Goal: Information Seeking & Learning: Learn about a topic

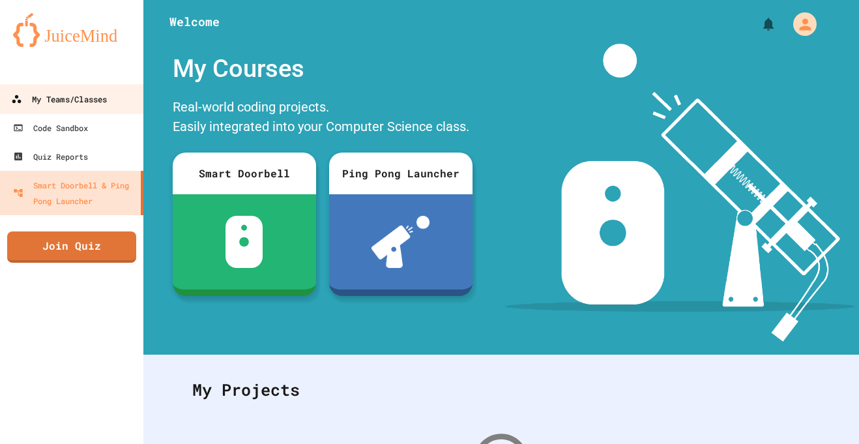
click at [84, 100] on div "My Teams/Classes" at bounding box center [59, 99] width 96 height 16
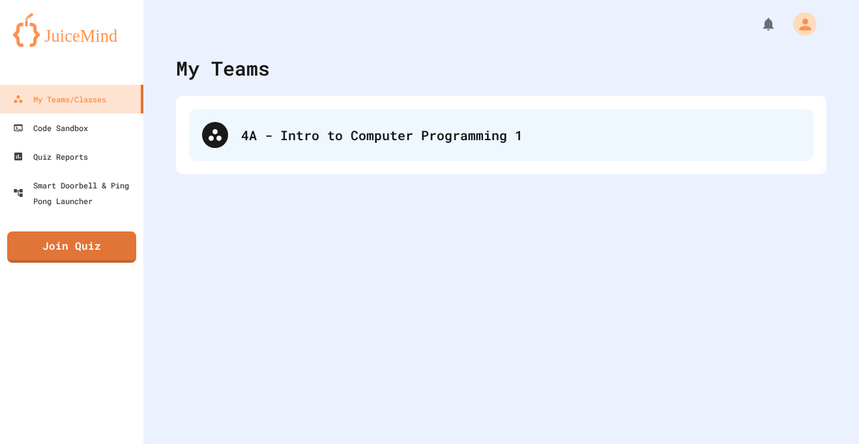
click at [293, 143] on div "4A - Intro to Computer Programming 1" at bounding box center [520, 135] width 559 height 20
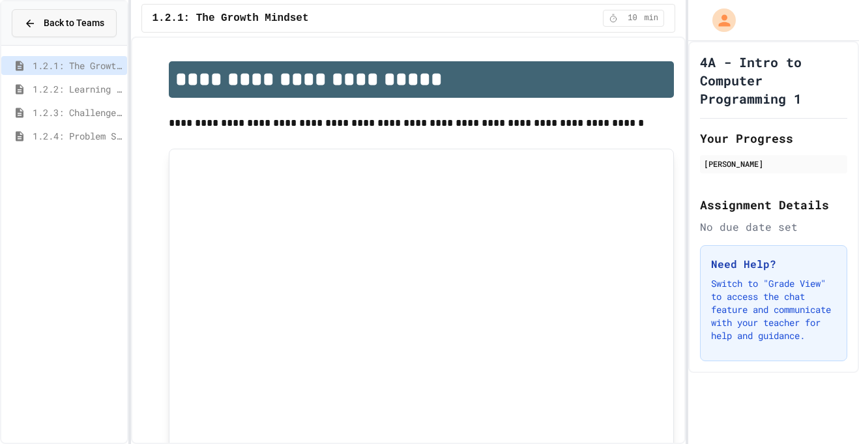
click at [86, 23] on span "Back to Teams" at bounding box center [74, 23] width 61 height 14
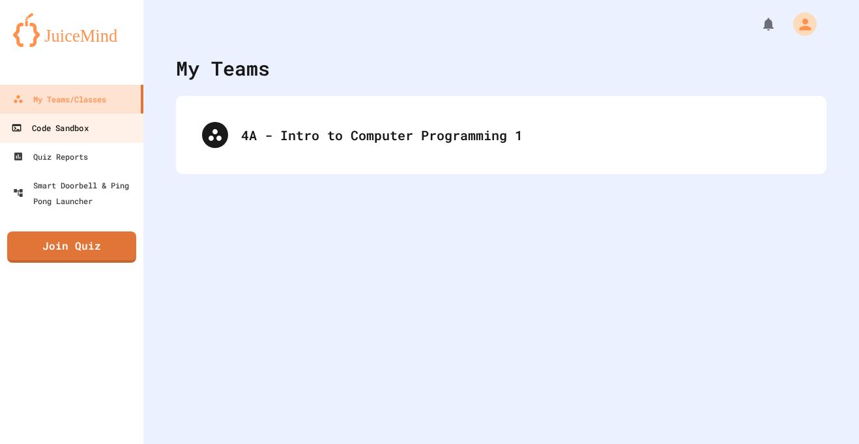
click at [91, 132] on link "Code Sandbox" at bounding box center [72, 127] width 148 height 29
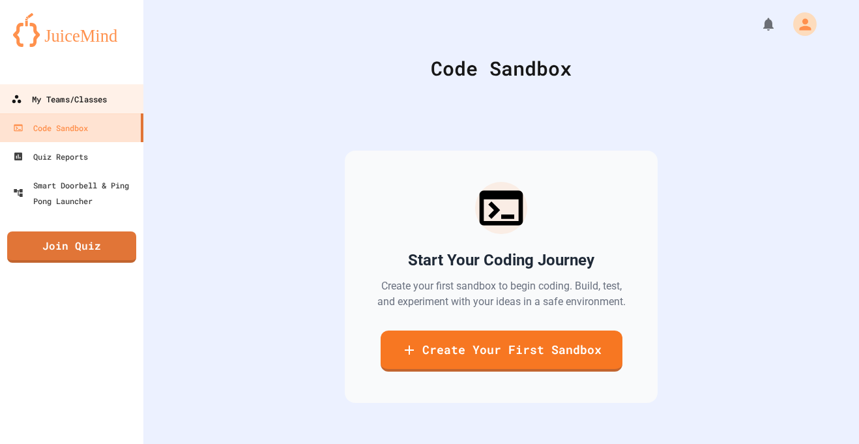
click at [105, 104] on div "My Teams/Classes" at bounding box center [59, 99] width 96 height 16
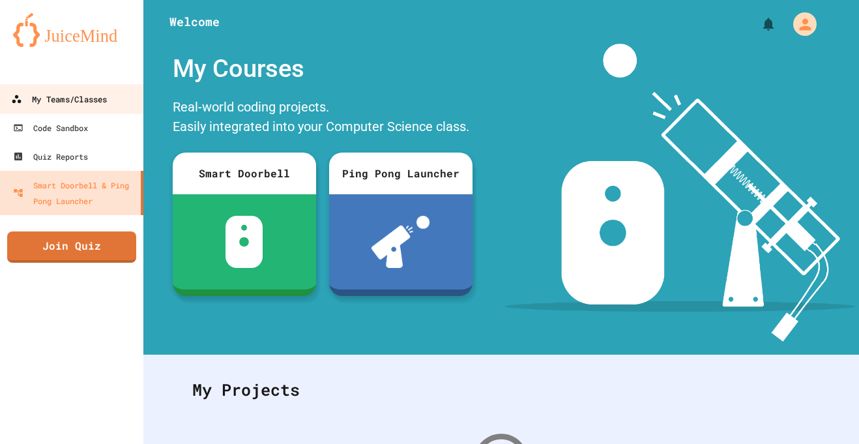
click at [98, 98] on div "My Teams/Classes" at bounding box center [59, 99] width 96 height 16
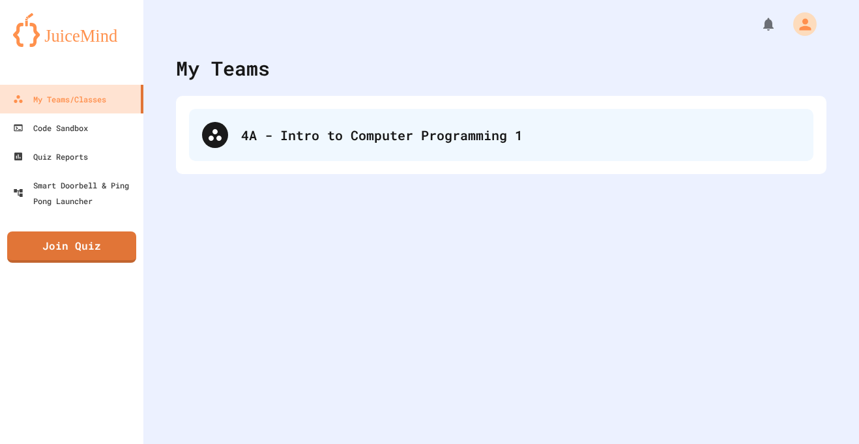
click at [273, 123] on div "4A - Intro to Computer Programming 1" at bounding box center [501, 135] width 625 height 52
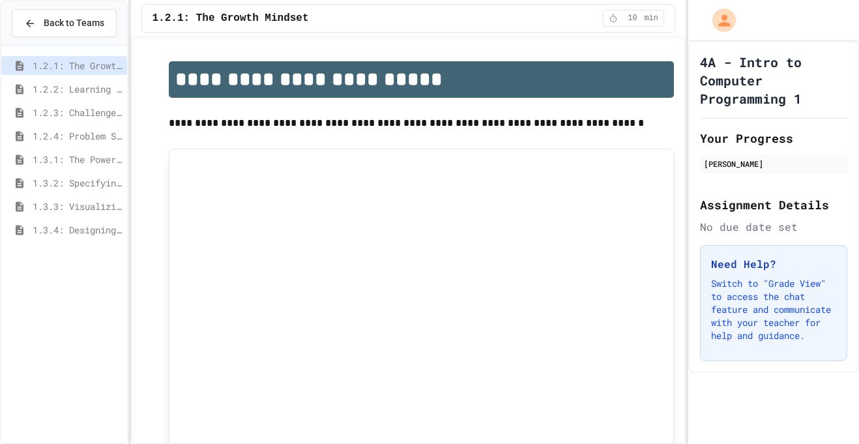
click at [98, 136] on span "1.2.4: Problem Solving Practice" at bounding box center [77, 136] width 89 height 14
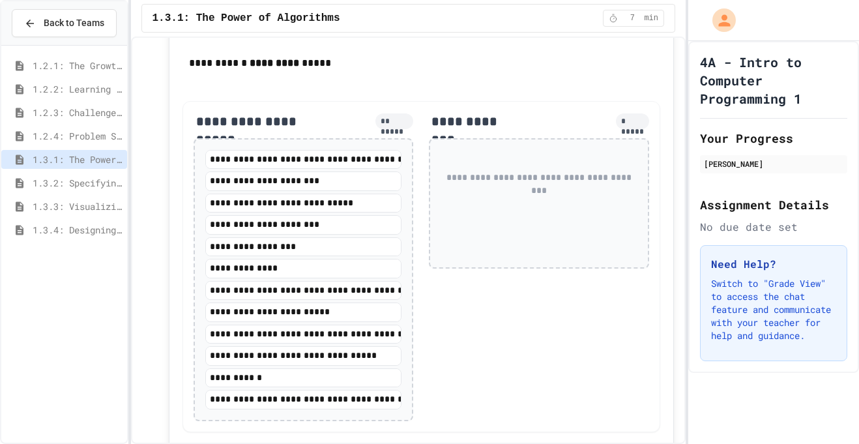
scroll to position [1910, 0]
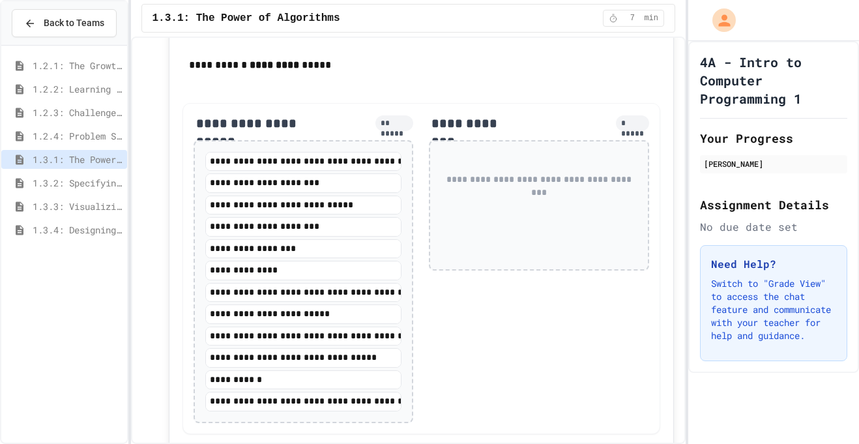
click at [72, 185] on span "1.3.2: Specifying Ideas with Pseudocode" at bounding box center [77, 183] width 89 height 14
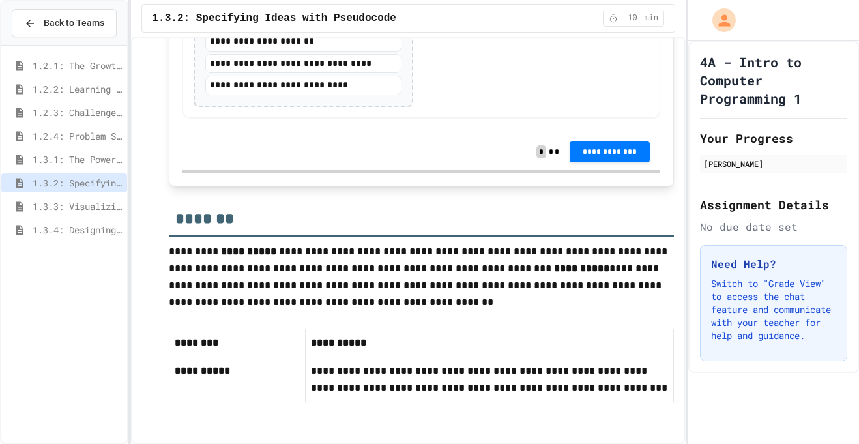
scroll to position [3025, 0]
click at [104, 158] on span "1.3.1: The Power of Algorithms" at bounding box center [77, 160] width 89 height 14
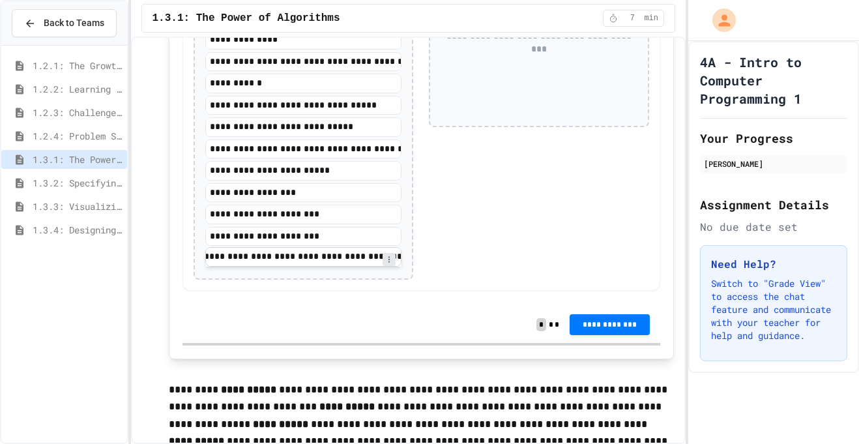
scroll to position [0, 7]
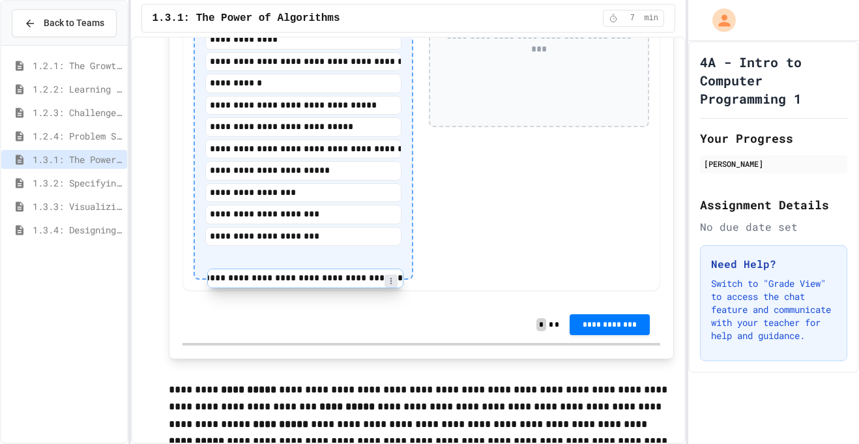
drag, startPoint x: 362, startPoint y: 278, endPoint x: 368, endPoint y: 276, distance: 6.8
click at [368, 268] on div "**********" at bounding box center [303, 137] width 197 height 259
drag, startPoint x: 330, startPoint y: 278, endPoint x: 280, endPoint y: 284, distance: 49.9
click at [280, 268] on div "**********" at bounding box center [303, 137] width 197 height 259
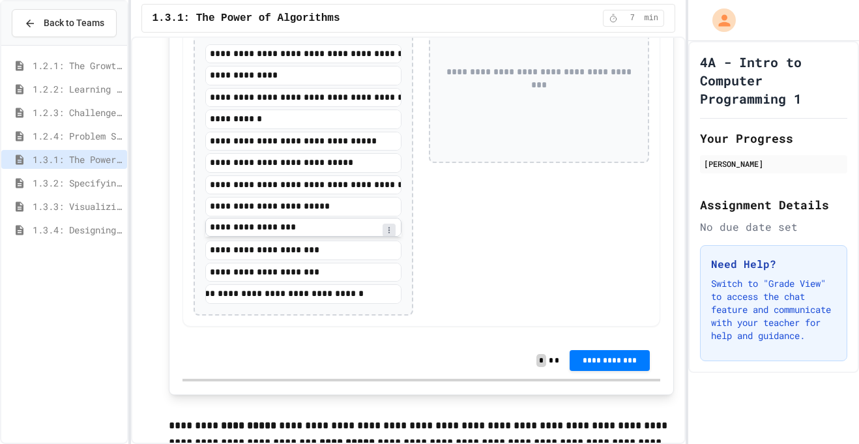
scroll to position [2015, 0]
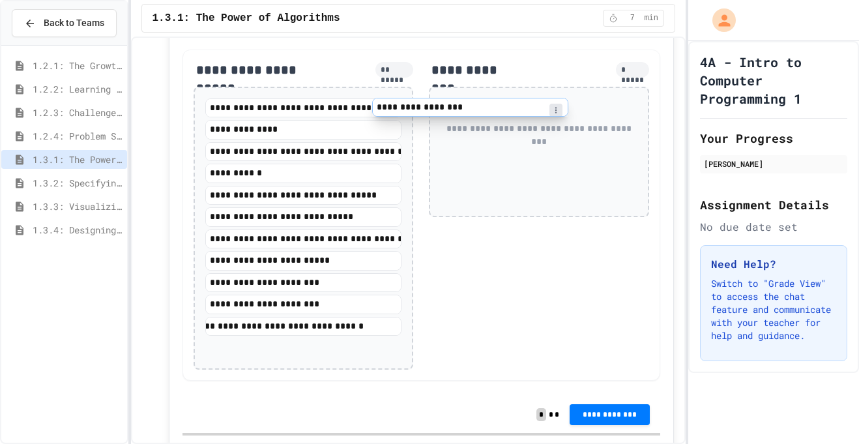
drag, startPoint x: 289, startPoint y: 250, endPoint x: 461, endPoint y: 103, distance: 225.6
click at [461, 103] on div "**********" at bounding box center [422, 215] width 479 height 331
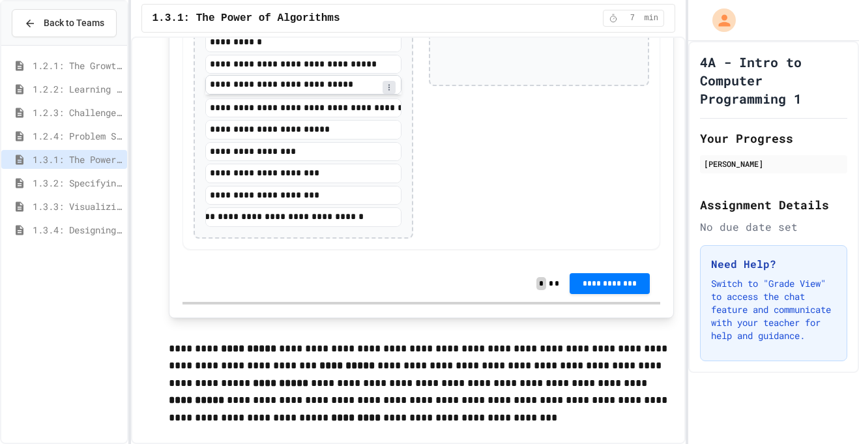
scroll to position [2101, 0]
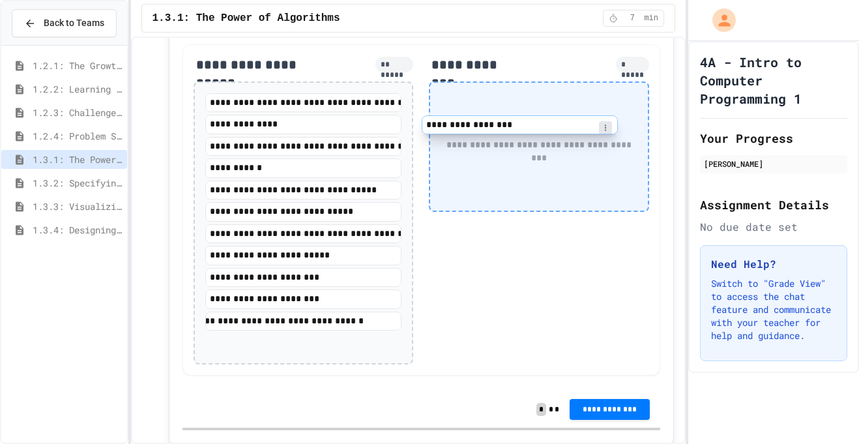
drag, startPoint x: 286, startPoint y: 166, endPoint x: 504, endPoint y: 122, distance: 222.2
click at [504, 122] on div "**********" at bounding box center [422, 209] width 479 height 331
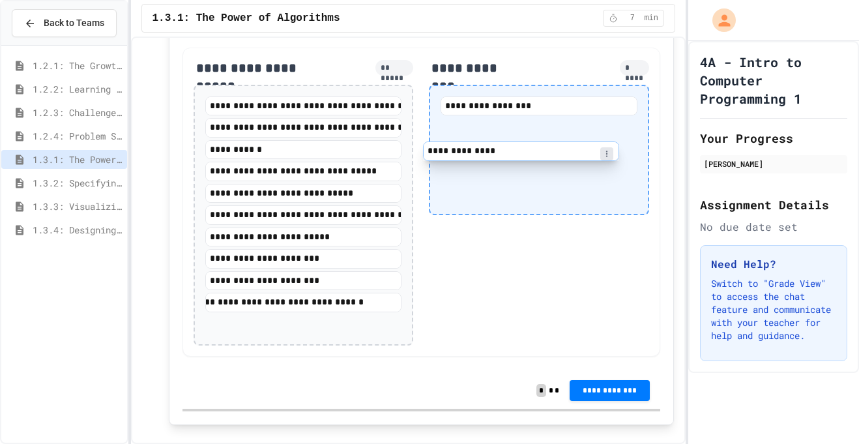
drag, startPoint x: 268, startPoint y: 147, endPoint x: 488, endPoint y: 153, distance: 220.5
click at [488, 153] on div "**********" at bounding box center [422, 203] width 479 height 310
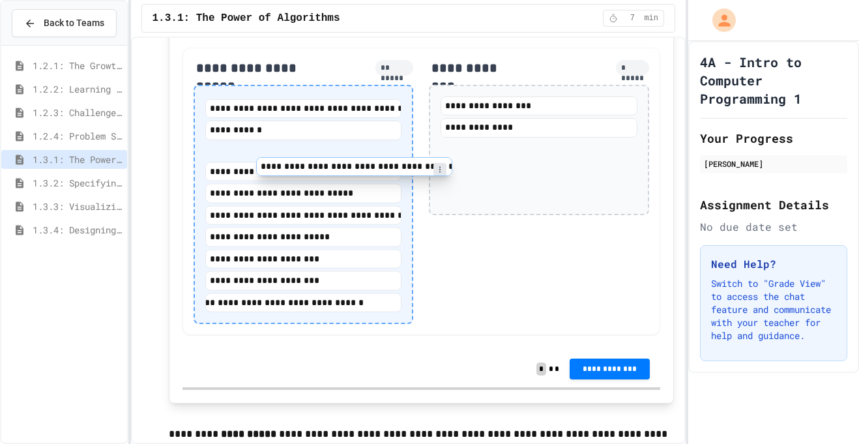
scroll to position [1965, 0]
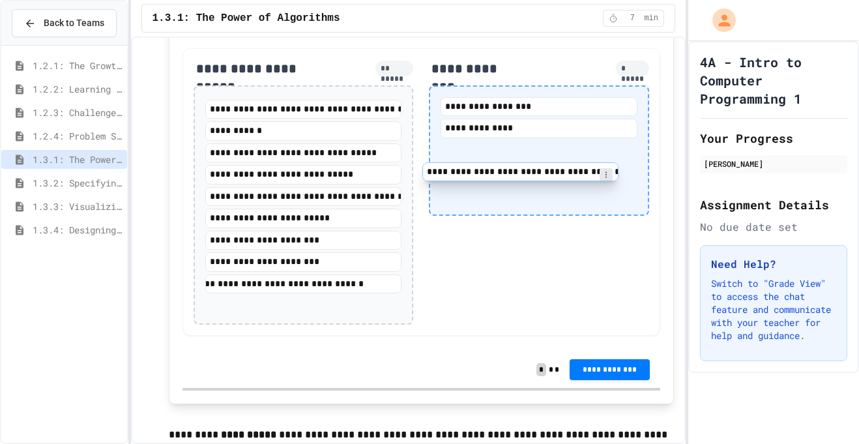
drag, startPoint x: 357, startPoint y: 121, endPoint x: 580, endPoint y: 168, distance: 227.2
click at [580, 168] on div "**********" at bounding box center [422, 192] width 479 height 288
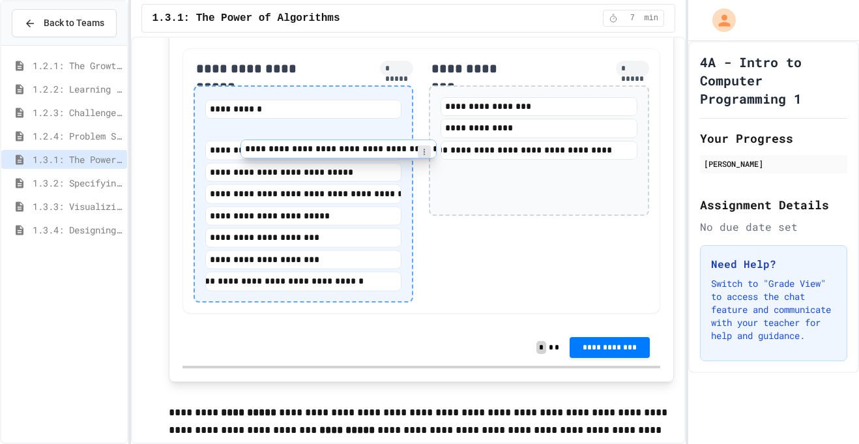
scroll to position [1964, 0]
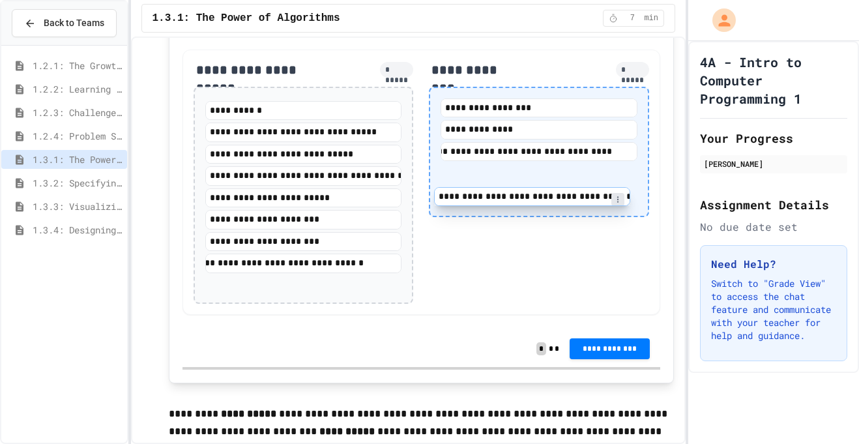
drag, startPoint x: 343, startPoint y: 128, endPoint x: 575, endPoint y: 201, distance: 243.3
click at [575, 201] on div "**********" at bounding box center [422, 183] width 479 height 266
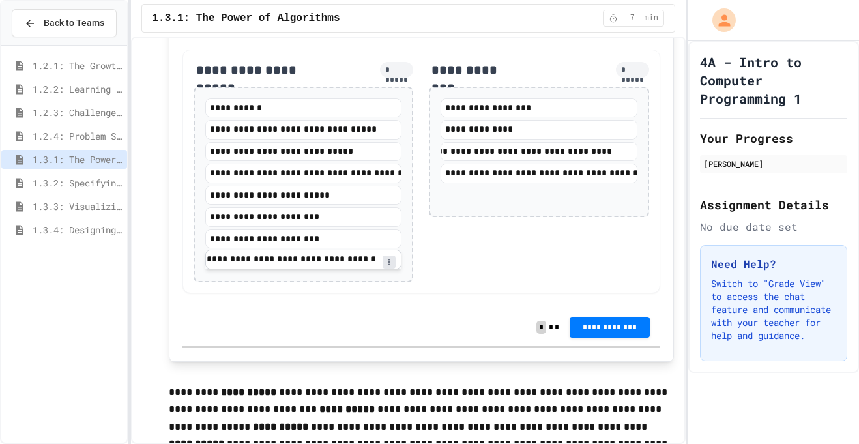
scroll to position [0, 180]
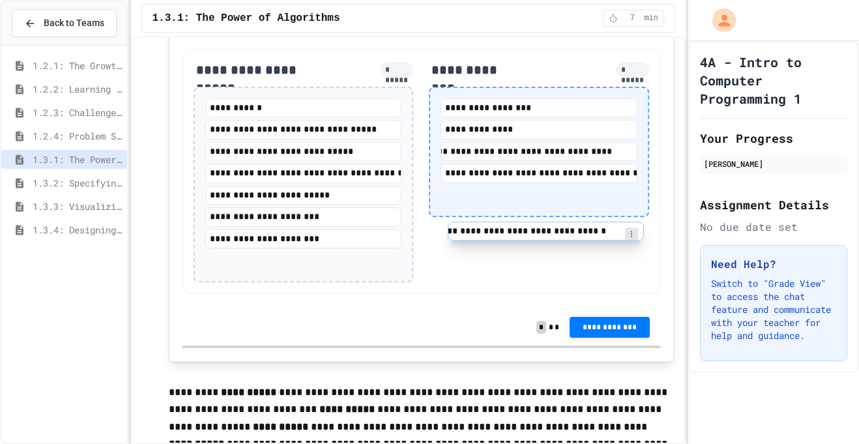
drag, startPoint x: 331, startPoint y: 280, endPoint x: 579, endPoint y: 229, distance: 253.5
click at [579, 229] on div "**********" at bounding box center [422, 172] width 479 height 244
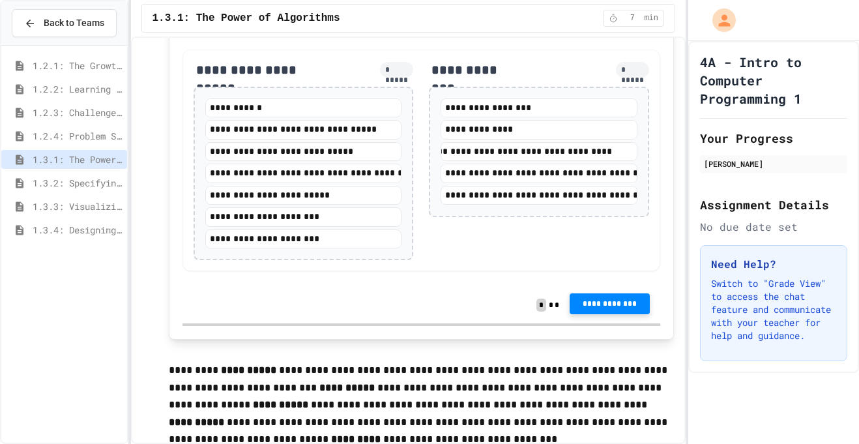
click at [604, 309] on span "**********" at bounding box center [609, 304] width 59 height 10
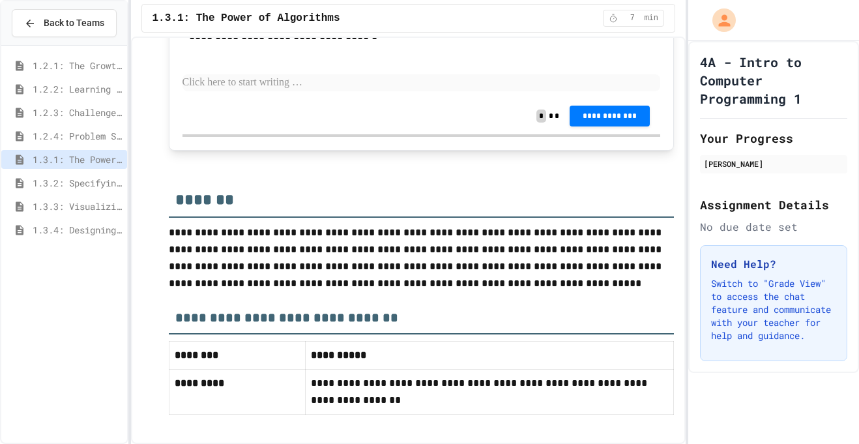
scroll to position [2514, 0]
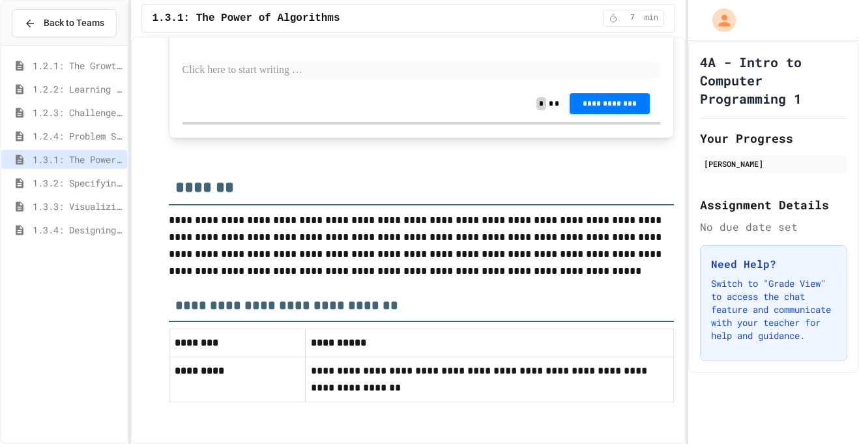
click at [523, 265] on p "**********" at bounding box center [422, 246] width 506 height 68
click at [83, 179] on span "1.3.2: Specifying Ideas with Pseudocode" at bounding box center [77, 183] width 89 height 14
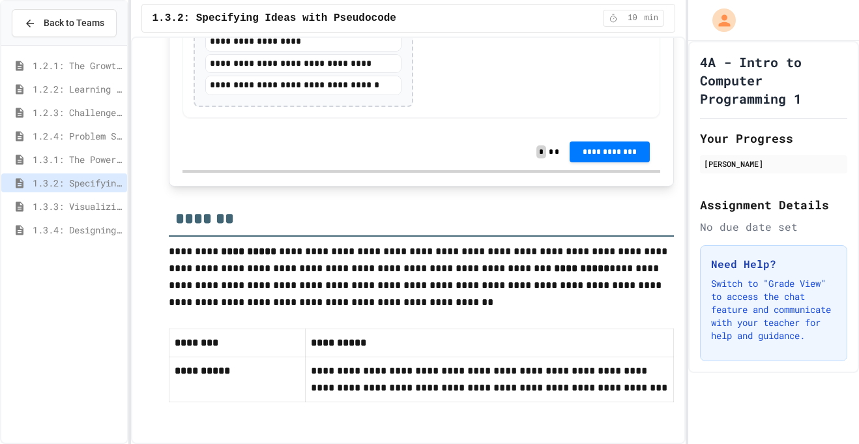
scroll to position [3025, 0]
click at [102, 148] on div "1.2.4: Problem Solving Practice" at bounding box center [64, 137] width 126 height 23
click at [77, 161] on span "1.3.1: The Power of Algorithms" at bounding box center [77, 160] width 89 height 14
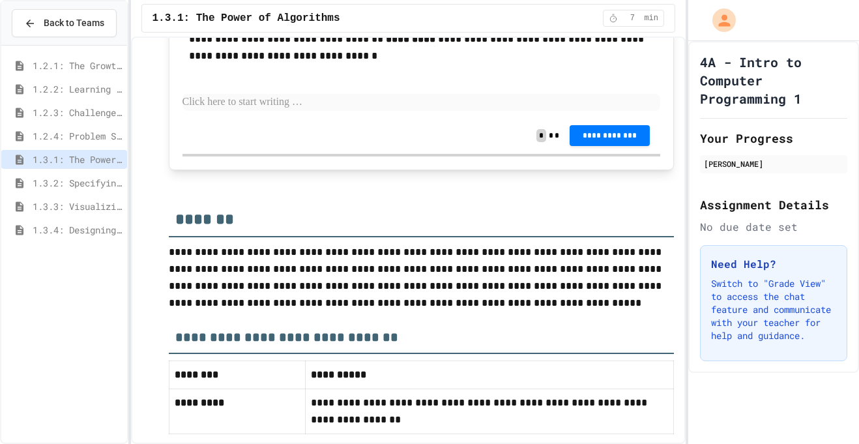
scroll to position [2514, 0]
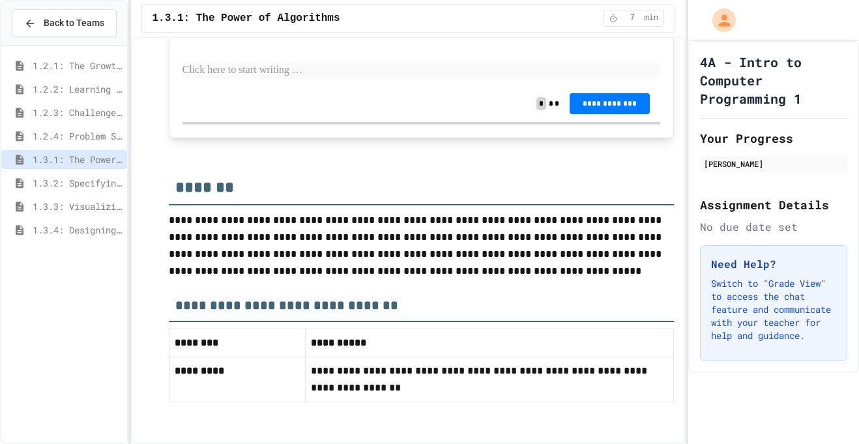
click at [78, 180] on span "1.3.2: Specifying Ideas with Pseudocode" at bounding box center [77, 183] width 89 height 14
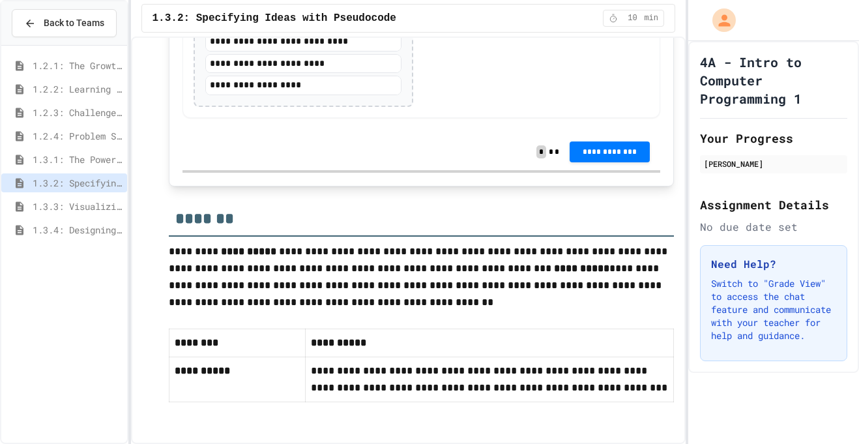
scroll to position [3025, 0]
click at [83, 205] on span "1.3.3: Visualizing Logic with Flowcharts" at bounding box center [77, 206] width 89 height 14
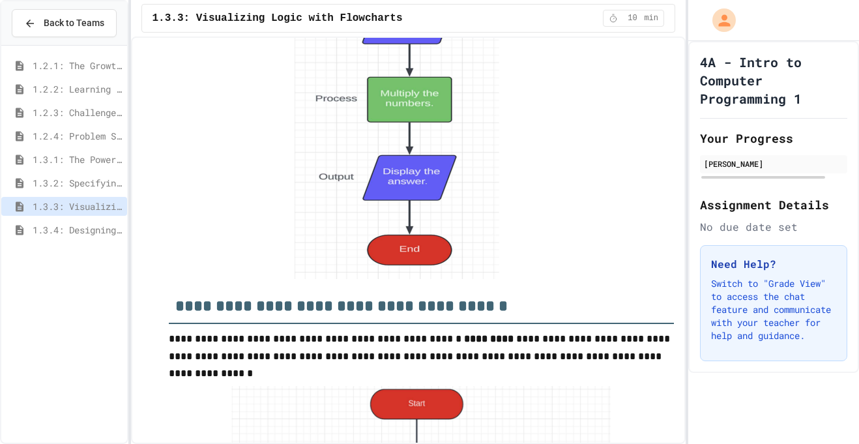
scroll to position [1935, 0]
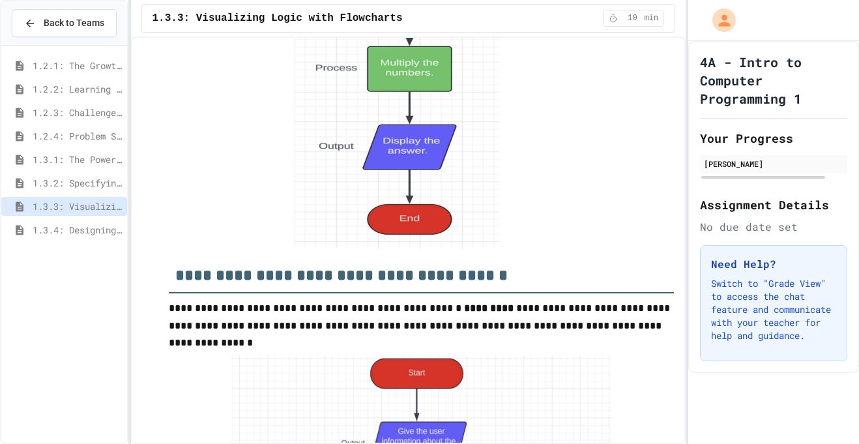
click at [91, 229] on span "1.3.4: Designing Flowcharts" at bounding box center [77, 230] width 89 height 14
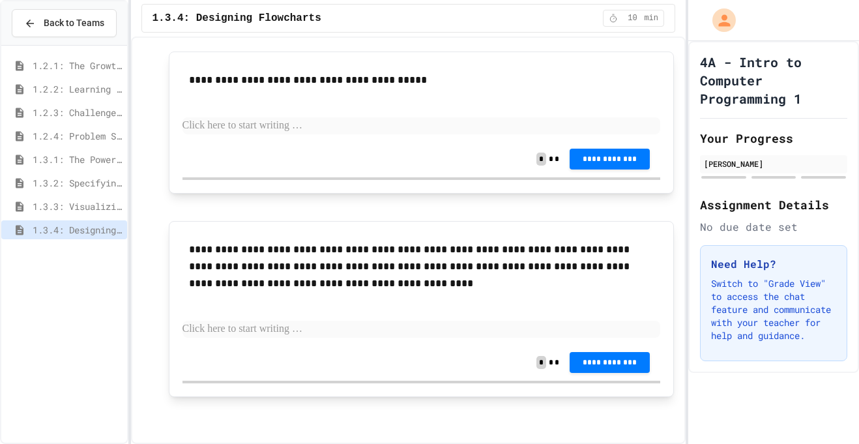
scroll to position [1527, 0]
click at [95, 137] on span "1.2.4: Problem Solving Practice" at bounding box center [77, 136] width 89 height 14
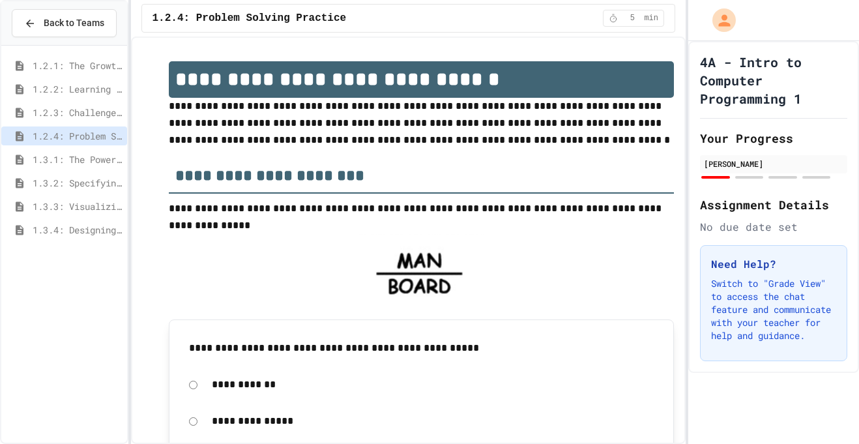
click at [97, 153] on span "1.3.1: The Power of Algorithms" at bounding box center [77, 160] width 89 height 14
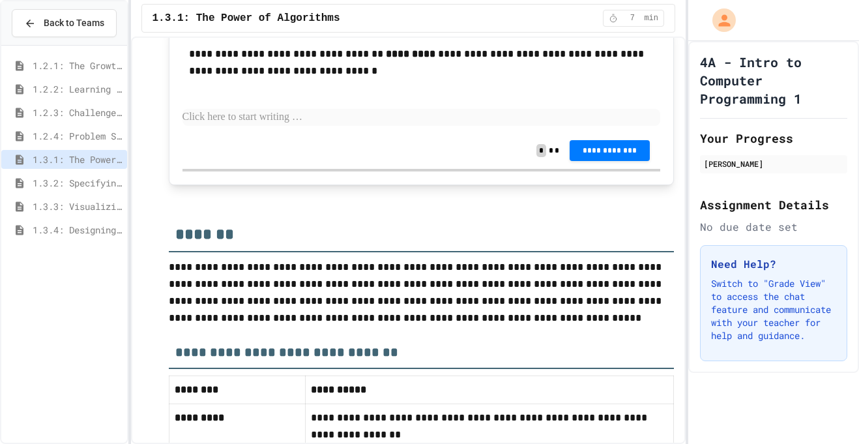
scroll to position [2467, 0]
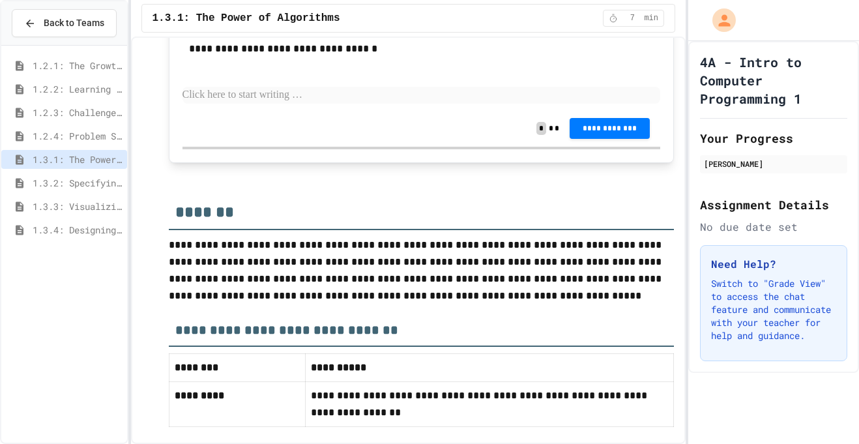
click at [66, 209] on span "1.3.3: Visualizing Logic with Flowcharts" at bounding box center [77, 206] width 89 height 14
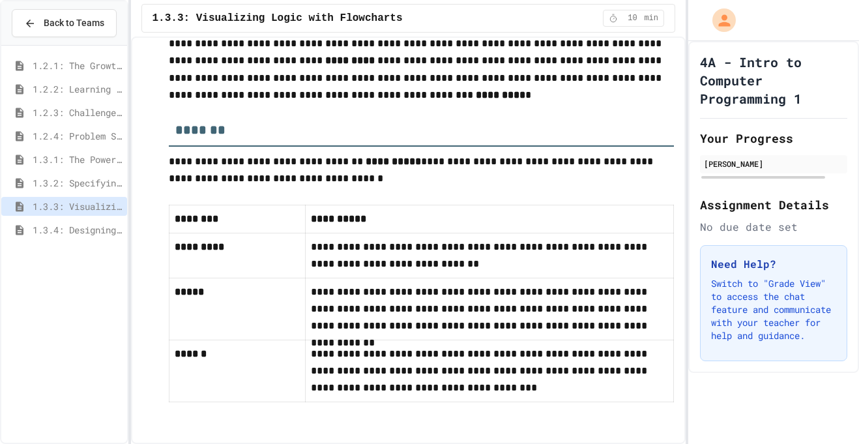
scroll to position [5775, 0]
